Goal: Browse casually: Explore the website without a specific task or goal

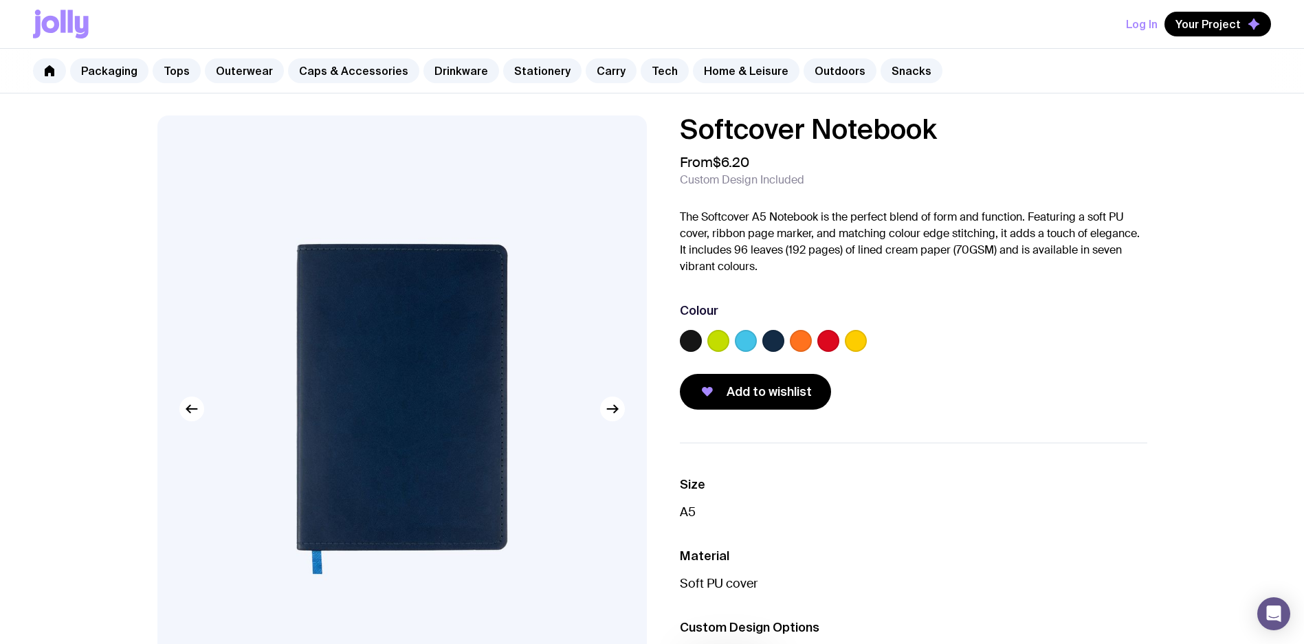
click at [751, 352] on div at bounding box center [913, 343] width 467 height 27
click at [749, 349] on label at bounding box center [746, 341] width 22 height 22
click at [0, 0] on input "radio" at bounding box center [0, 0] width 0 height 0
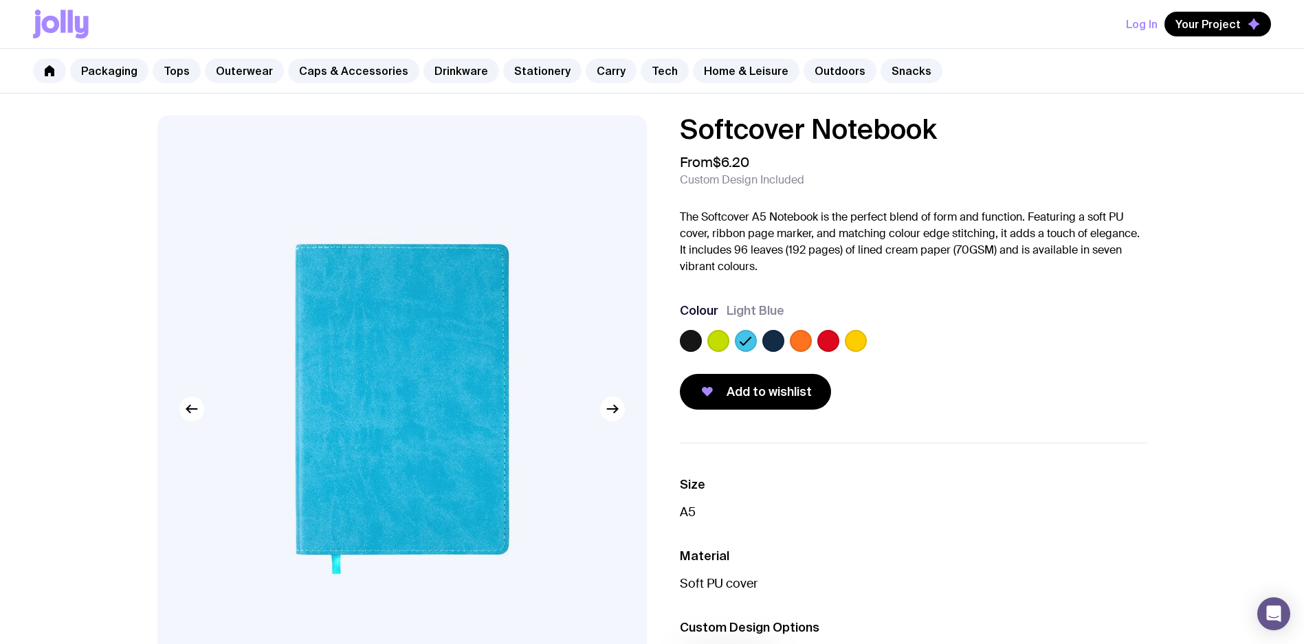
click at [773, 344] on label at bounding box center [773, 341] width 22 height 22
click at [0, 0] on input "radio" at bounding box center [0, 0] width 0 height 0
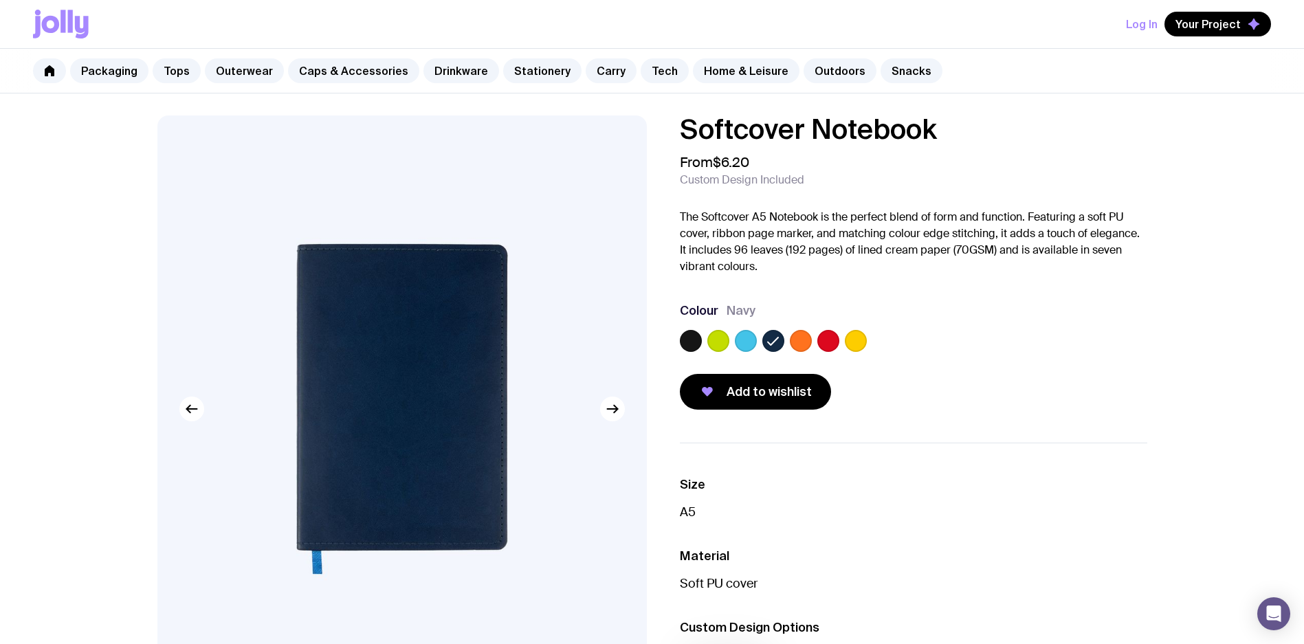
click at [796, 343] on label at bounding box center [801, 341] width 22 height 22
click at [0, 0] on input "radio" at bounding box center [0, 0] width 0 height 0
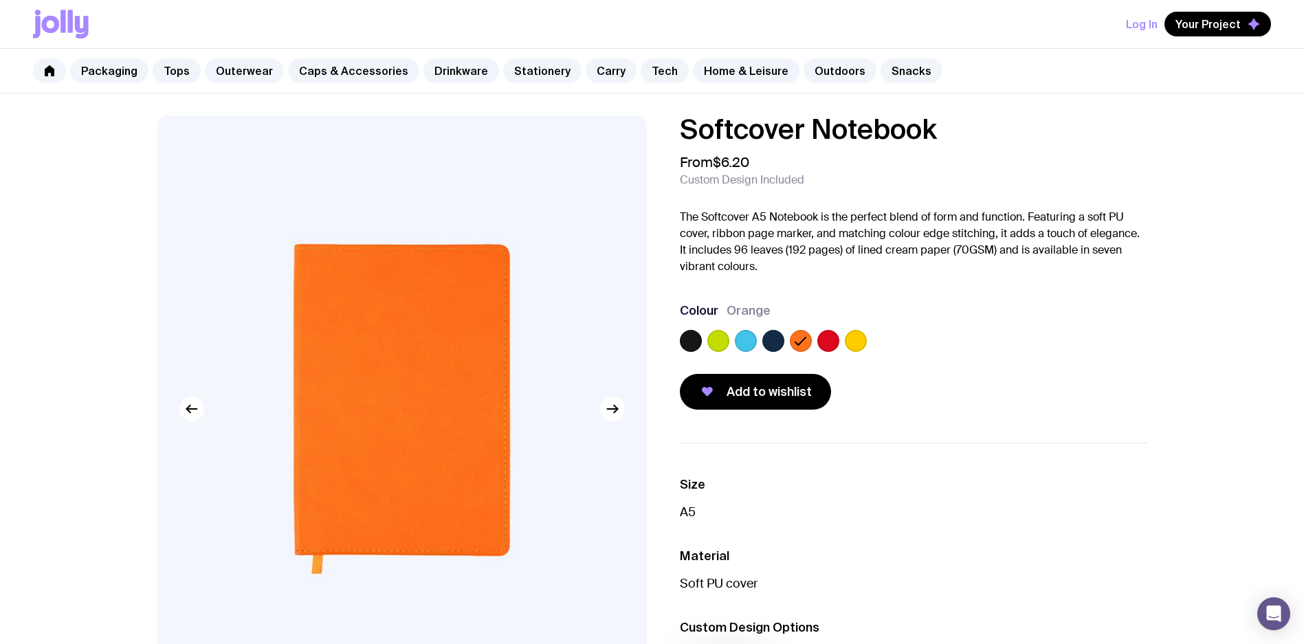
click at [832, 343] on label at bounding box center [828, 341] width 22 height 22
click at [0, 0] on input "radio" at bounding box center [0, 0] width 0 height 0
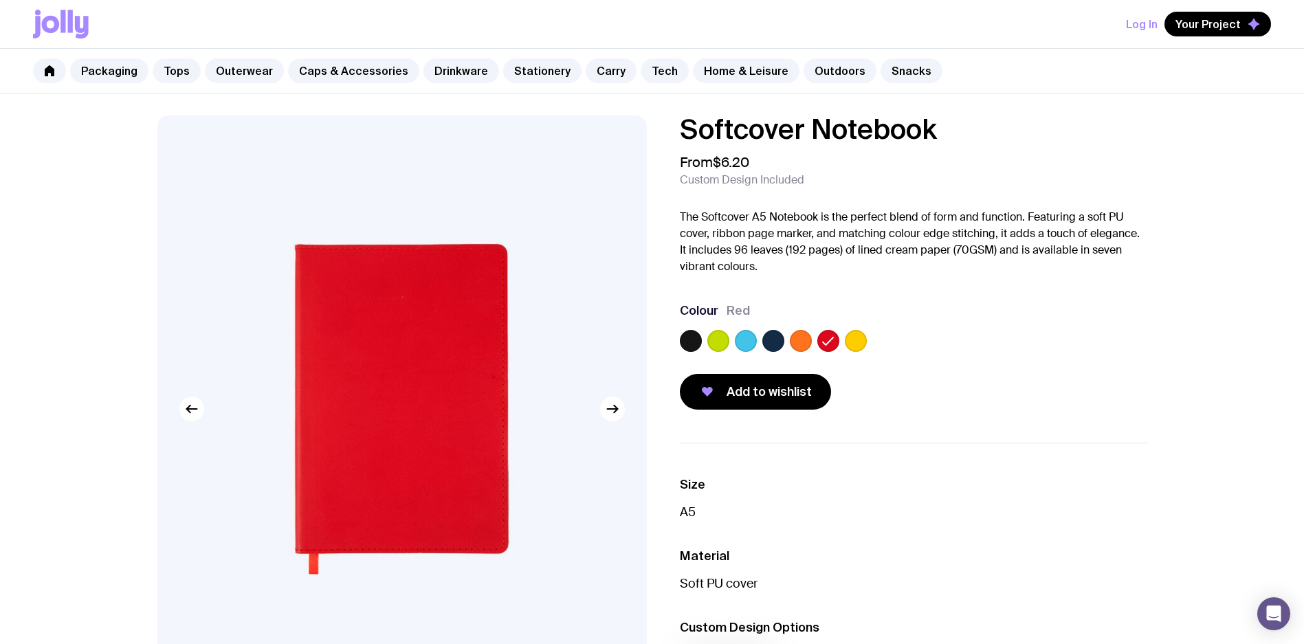
click at [867, 343] on div at bounding box center [913, 343] width 467 height 27
click at [865, 344] on label at bounding box center [856, 341] width 22 height 22
click at [0, 0] on input "radio" at bounding box center [0, 0] width 0 height 0
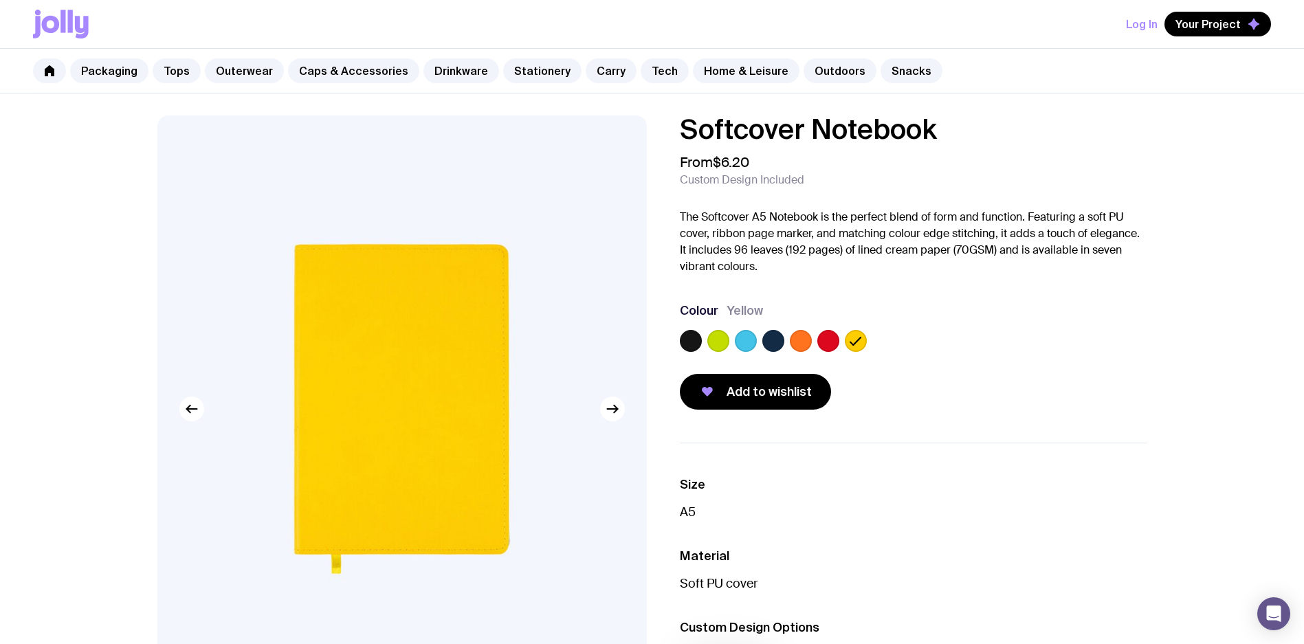
click at [713, 346] on label at bounding box center [718, 341] width 22 height 22
click at [0, 0] on input "radio" at bounding box center [0, 0] width 0 height 0
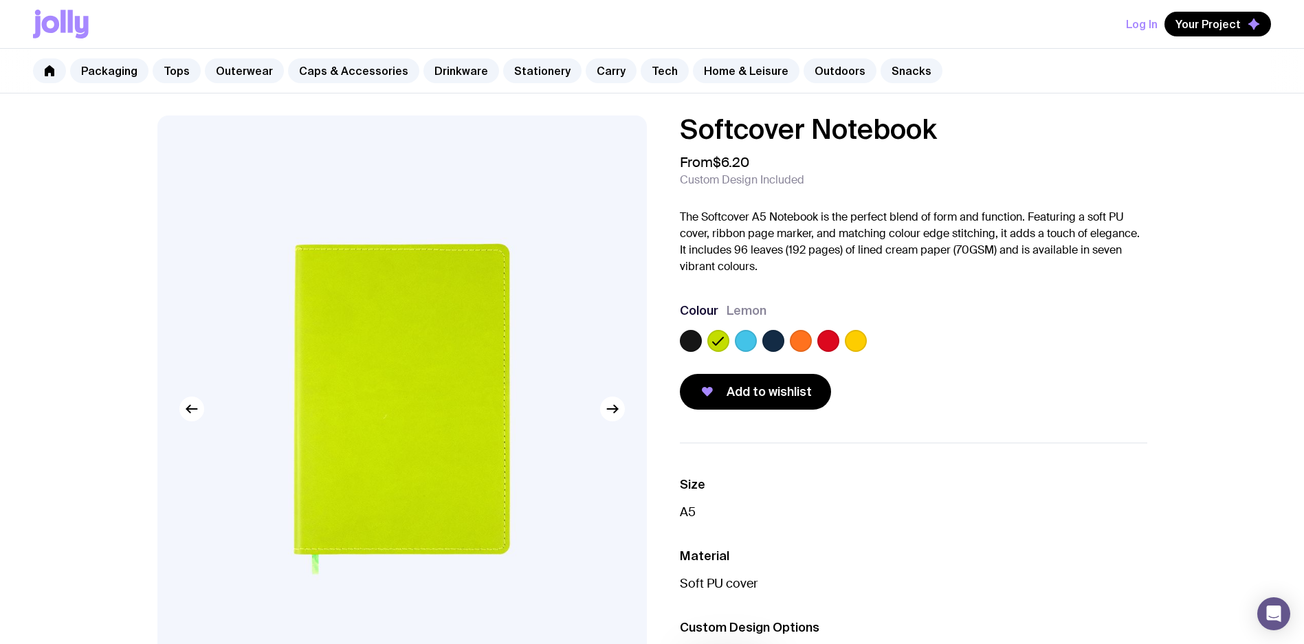
click at [691, 346] on label at bounding box center [691, 341] width 22 height 22
click at [0, 0] on input "radio" at bounding box center [0, 0] width 0 height 0
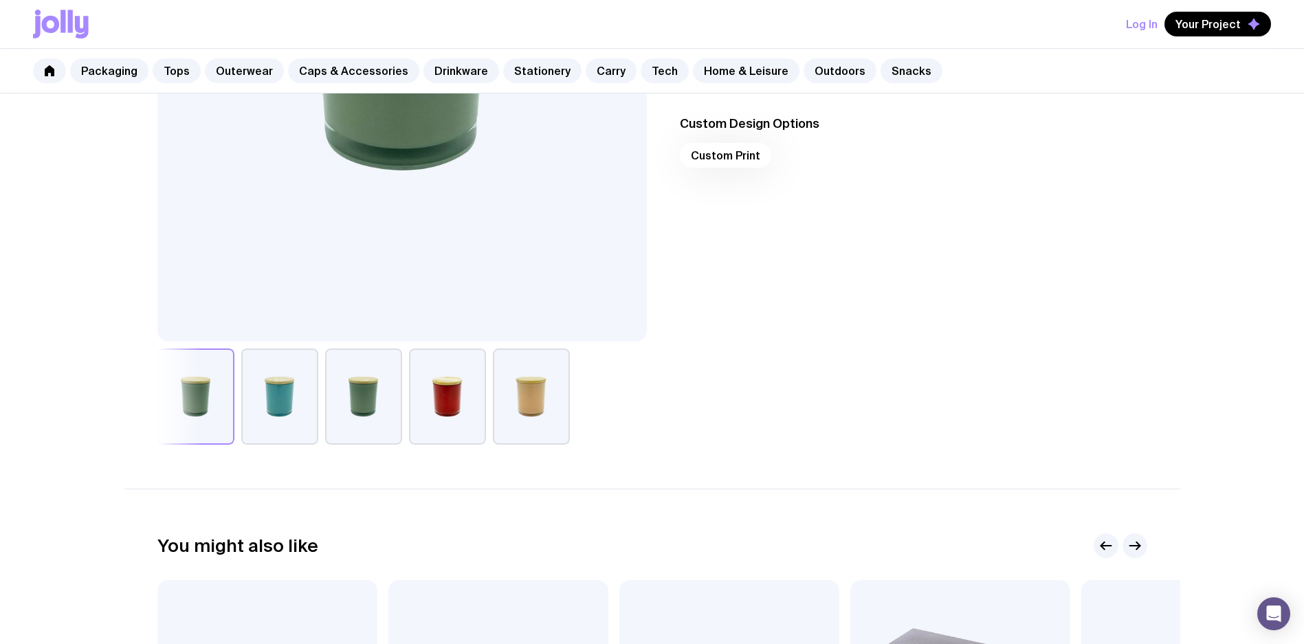
scroll to position [184, 0]
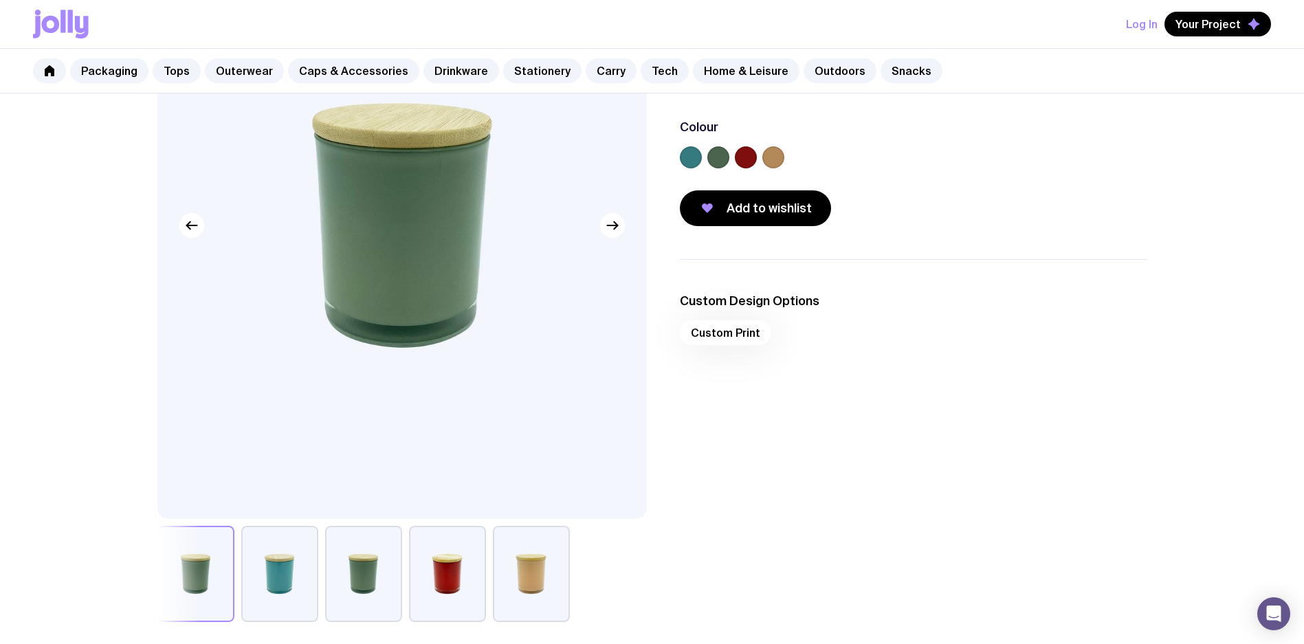
click at [529, 576] on button "button" at bounding box center [531, 574] width 77 height 96
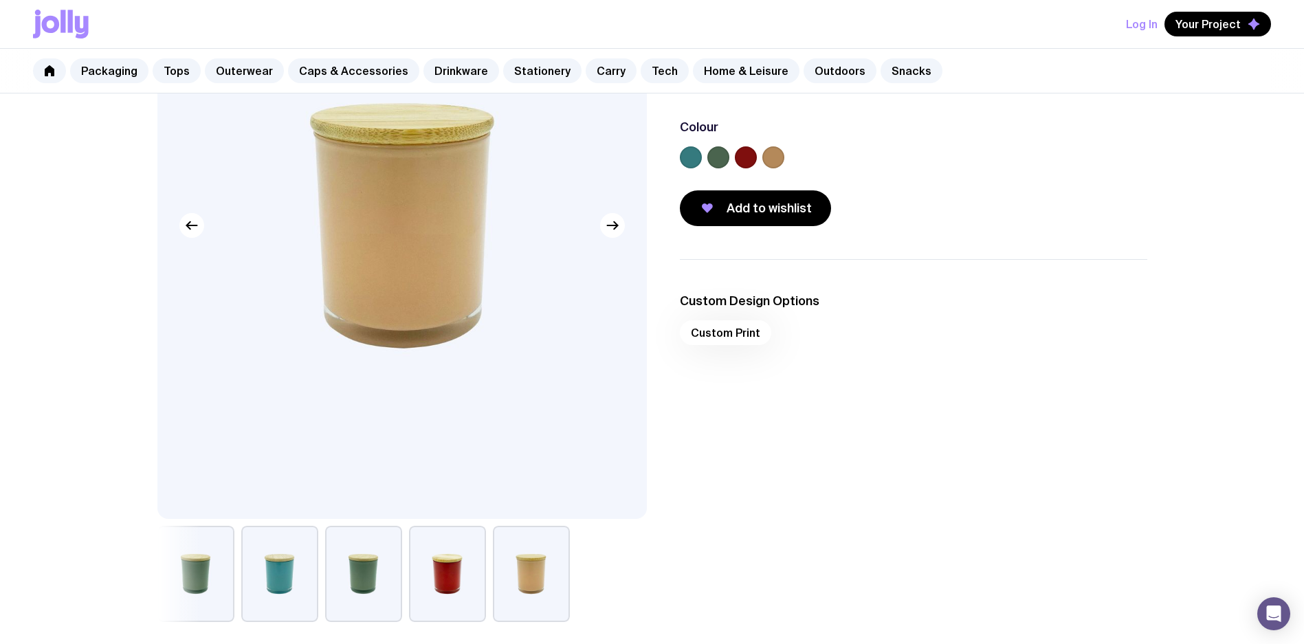
click at [426, 573] on button "button" at bounding box center [447, 574] width 77 height 96
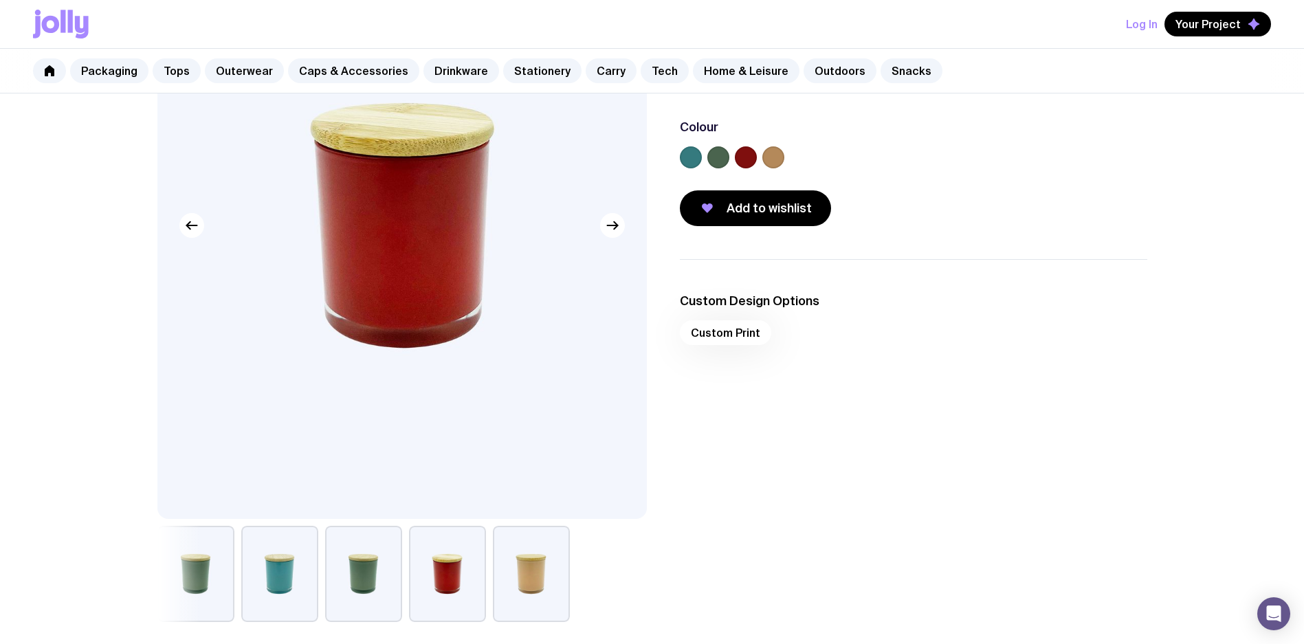
click at [366, 573] on button "button" at bounding box center [363, 574] width 77 height 96
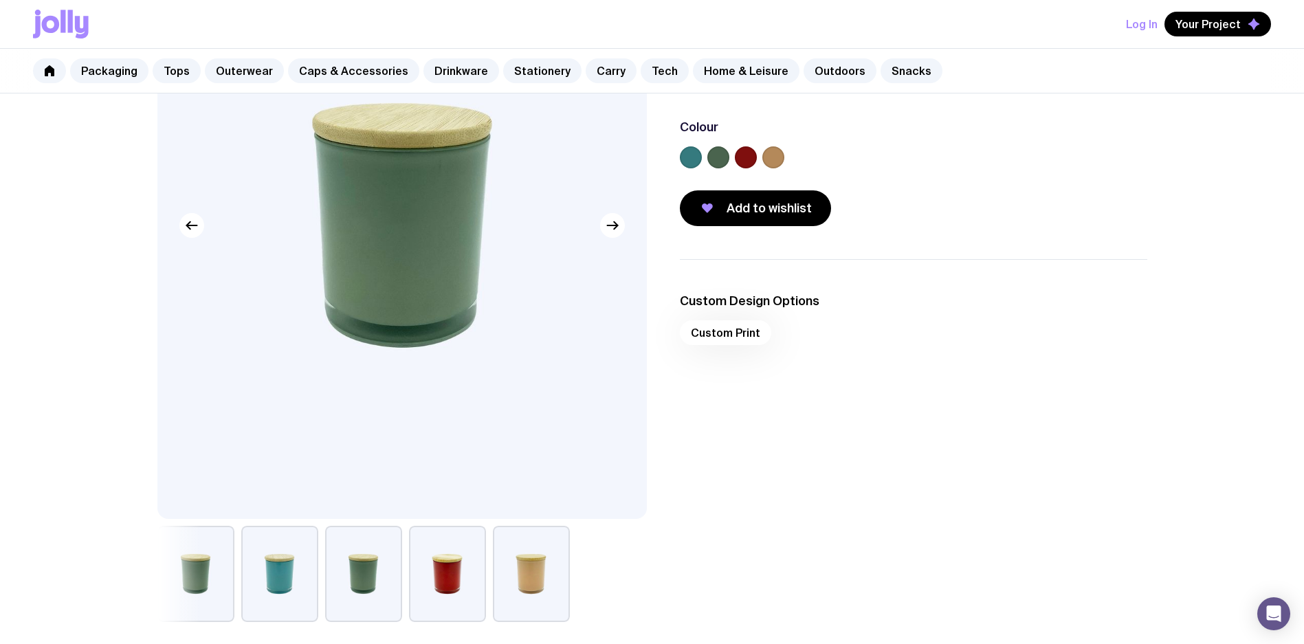
click at [237, 565] on div at bounding box center [401, 574] width 489 height 96
click at [294, 563] on button "button" at bounding box center [279, 574] width 77 height 96
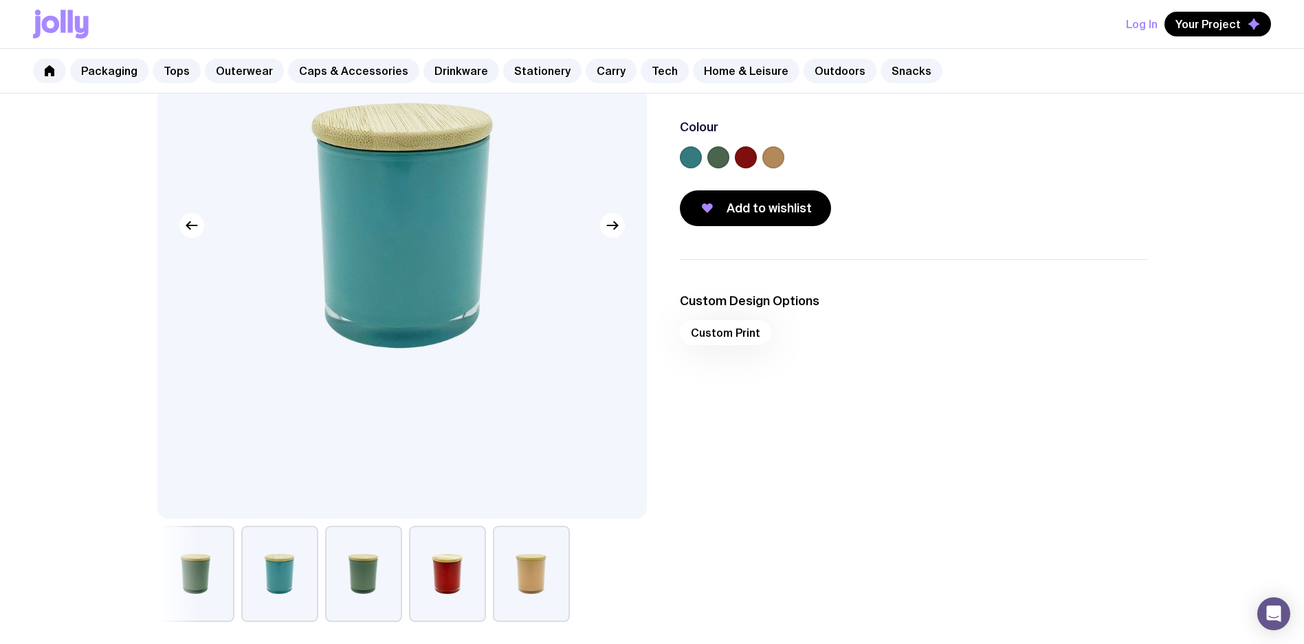
click at [177, 566] on button "button" at bounding box center [195, 574] width 77 height 96
